Goal: Task Accomplishment & Management: Manage account settings

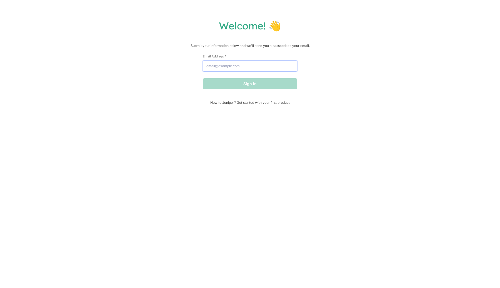
click at [248, 68] on input "Email Address *" at bounding box center [250, 66] width 94 height 11
type input "n"
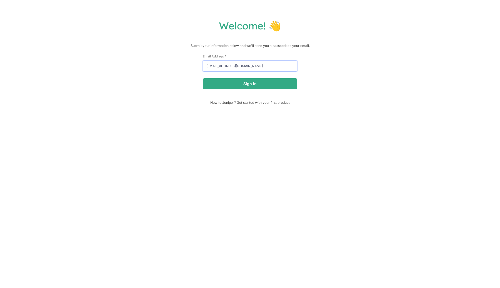
type input "info@teamzhong.com"
click at [203, 78] on button "Sign in" at bounding box center [250, 83] width 94 height 11
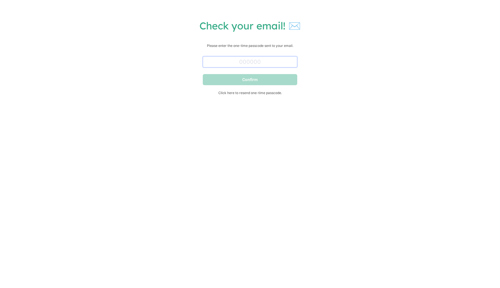
click at [245, 66] on input "text" at bounding box center [250, 61] width 94 height 11
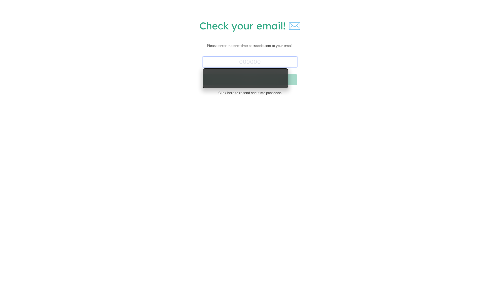
click at [241, 64] on input "text" at bounding box center [250, 61] width 94 height 11
paste input "204128"
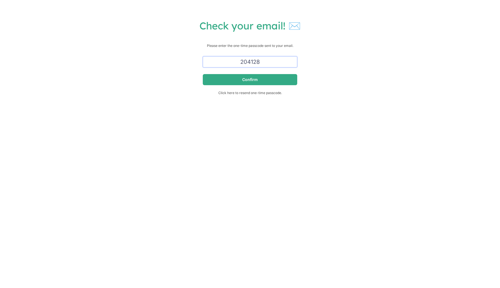
type input "204128"
click at [203, 74] on button "Confirm" at bounding box center [250, 79] width 94 height 11
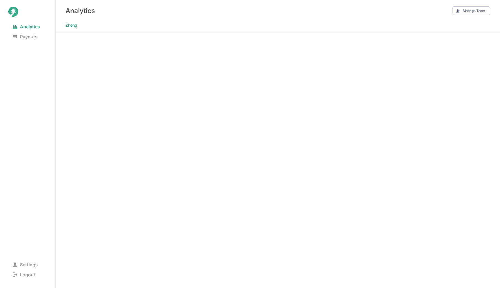
click at [260, 30] on nav "Zhong" at bounding box center [278, 26] width 445 height 11
click at [201, 10] on div "Analytics Manage Team" at bounding box center [278, 10] width 445 height 21
click at [219, 3] on div "Analytics Manage Team" at bounding box center [278, 10] width 445 height 21
click at [154, 29] on nav "Zhong" at bounding box center [278, 26] width 445 height 11
click at [220, 26] on nav "Zhong" at bounding box center [278, 26] width 445 height 11
